Goal: Task Accomplishment & Management: Manage account settings

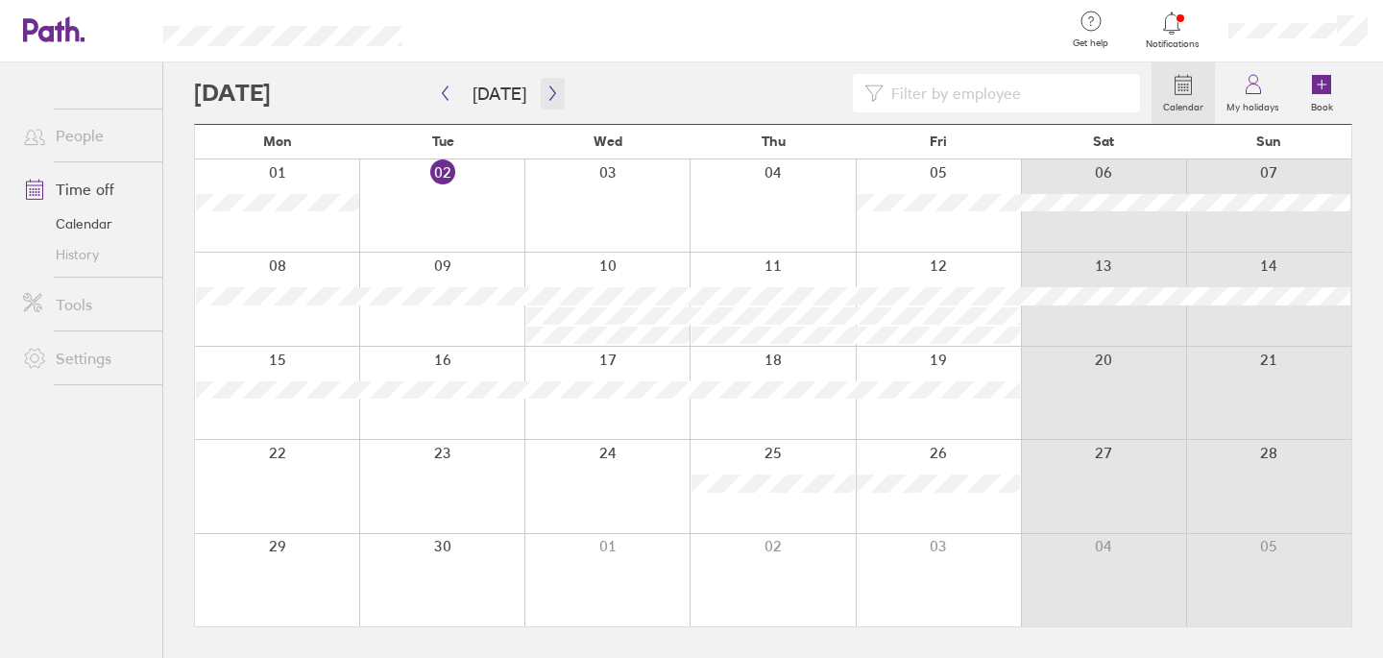
click at [546, 91] on icon "button" at bounding box center [553, 93] width 14 height 15
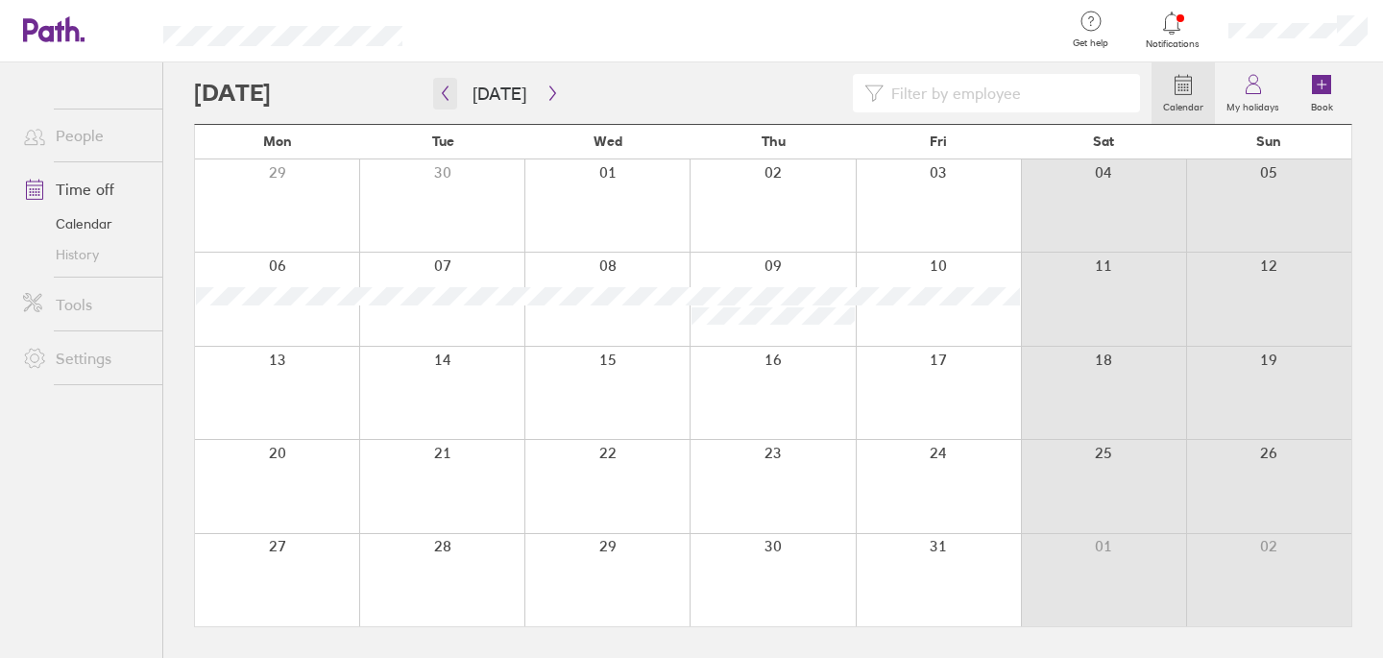
click at [454, 93] on button "button" at bounding box center [445, 94] width 24 height 32
